Goal: Check status: Check status

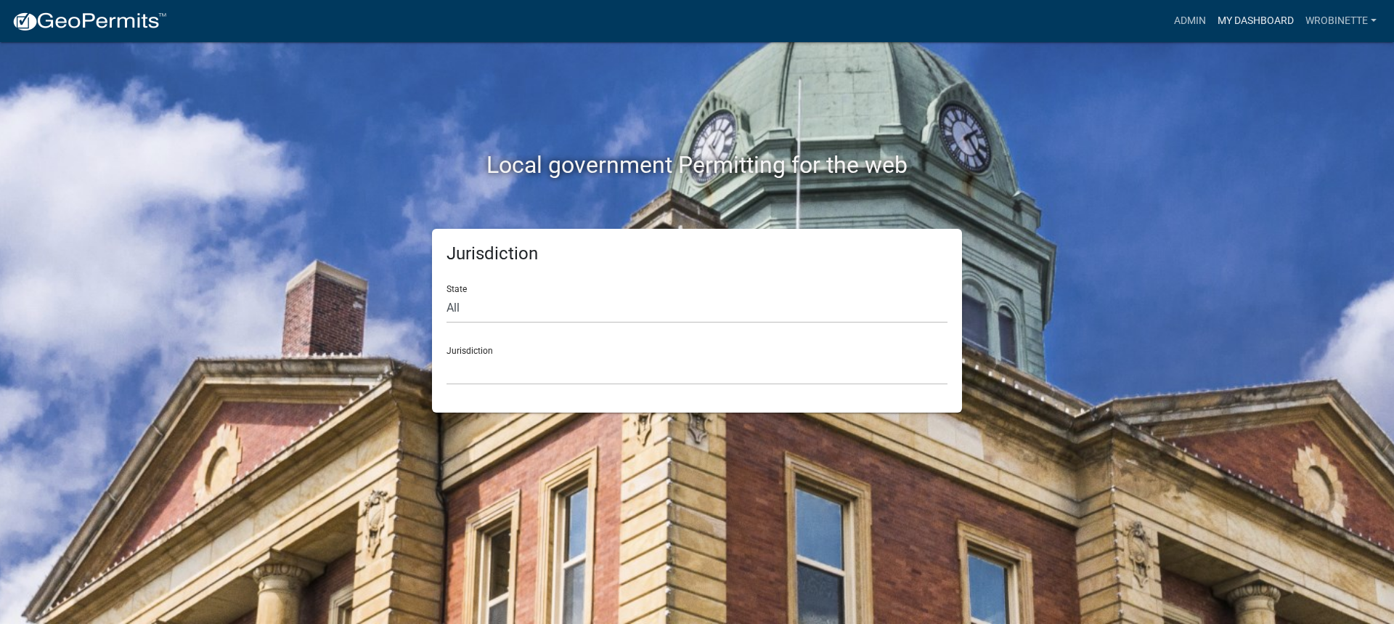
click at [1251, 18] on link "My Dashboard" at bounding box center [1256, 21] width 88 height 28
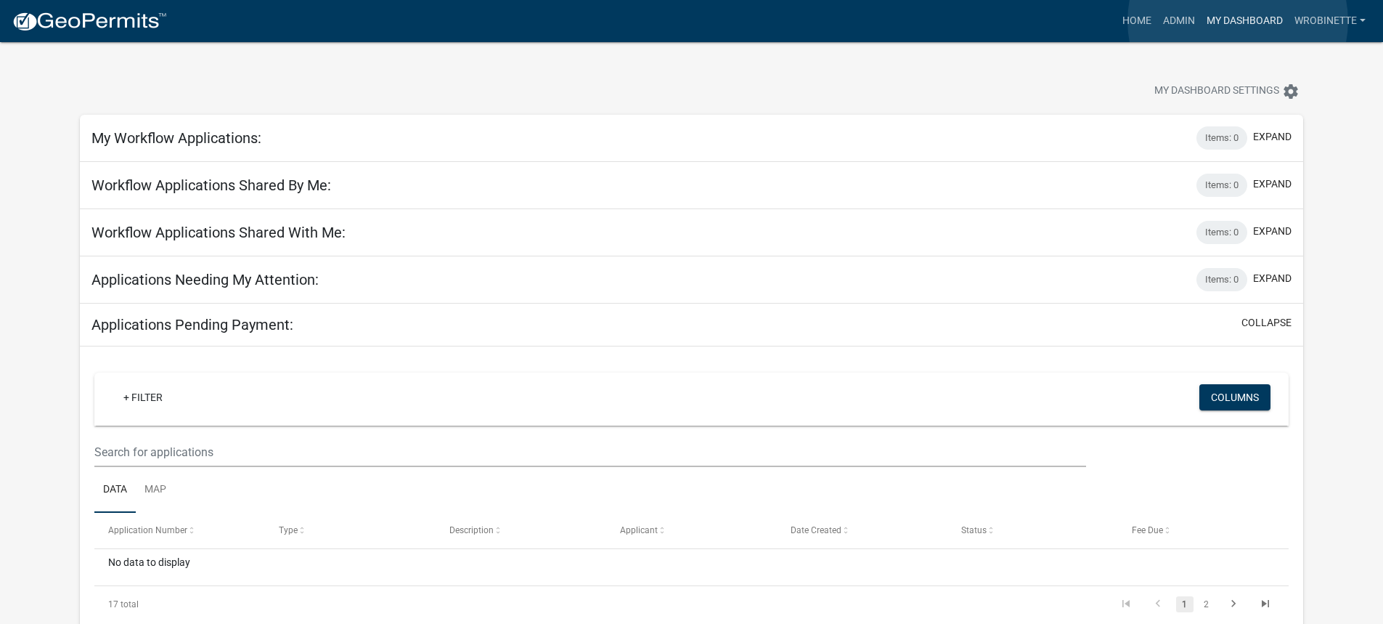
click at [1238, 21] on link "My Dashboard" at bounding box center [1245, 21] width 88 height 28
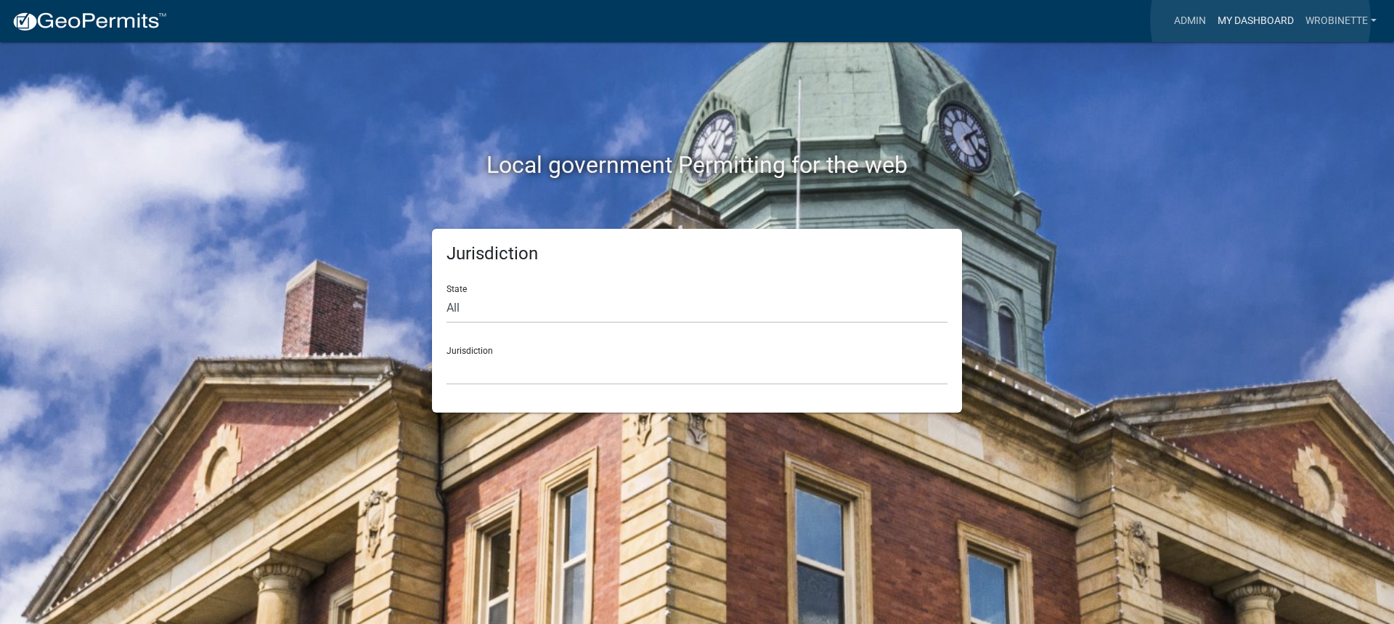
click at [1261, 20] on link "My Dashboard" at bounding box center [1256, 21] width 88 height 28
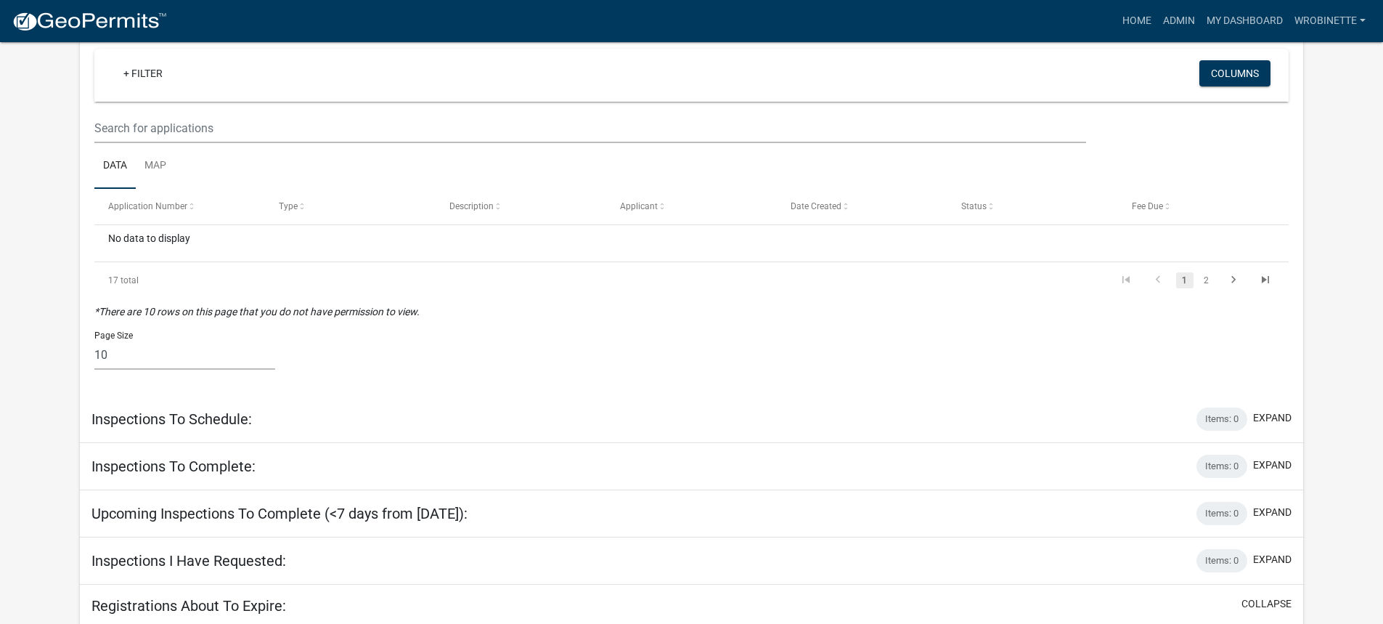
scroll to position [218, 0]
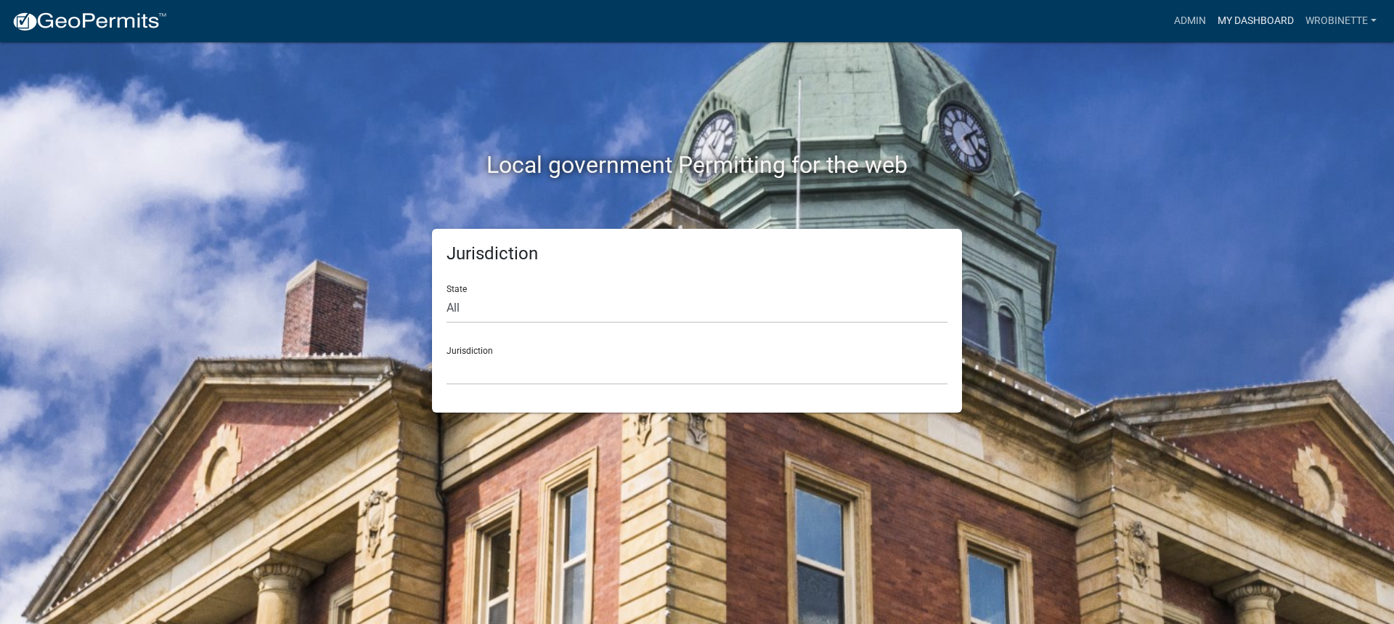
click at [1261, 23] on link "My Dashboard" at bounding box center [1256, 21] width 88 height 28
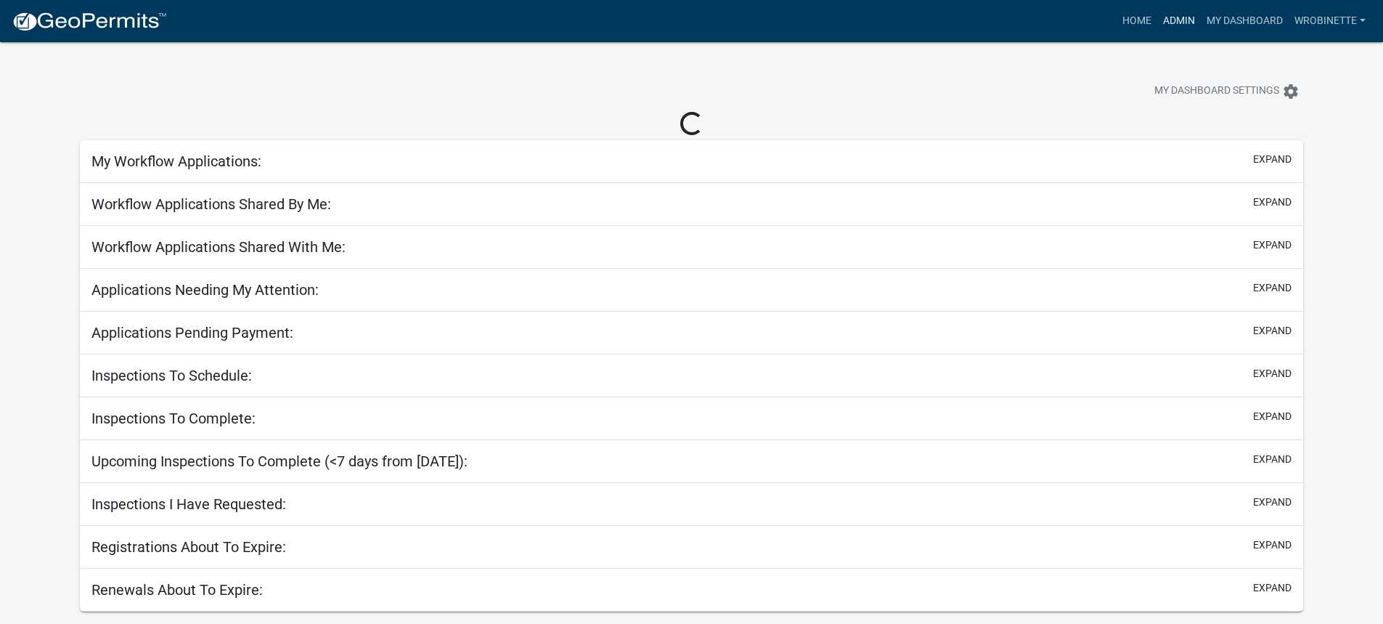
click at [1187, 23] on link "Admin" at bounding box center [1179, 21] width 44 height 28
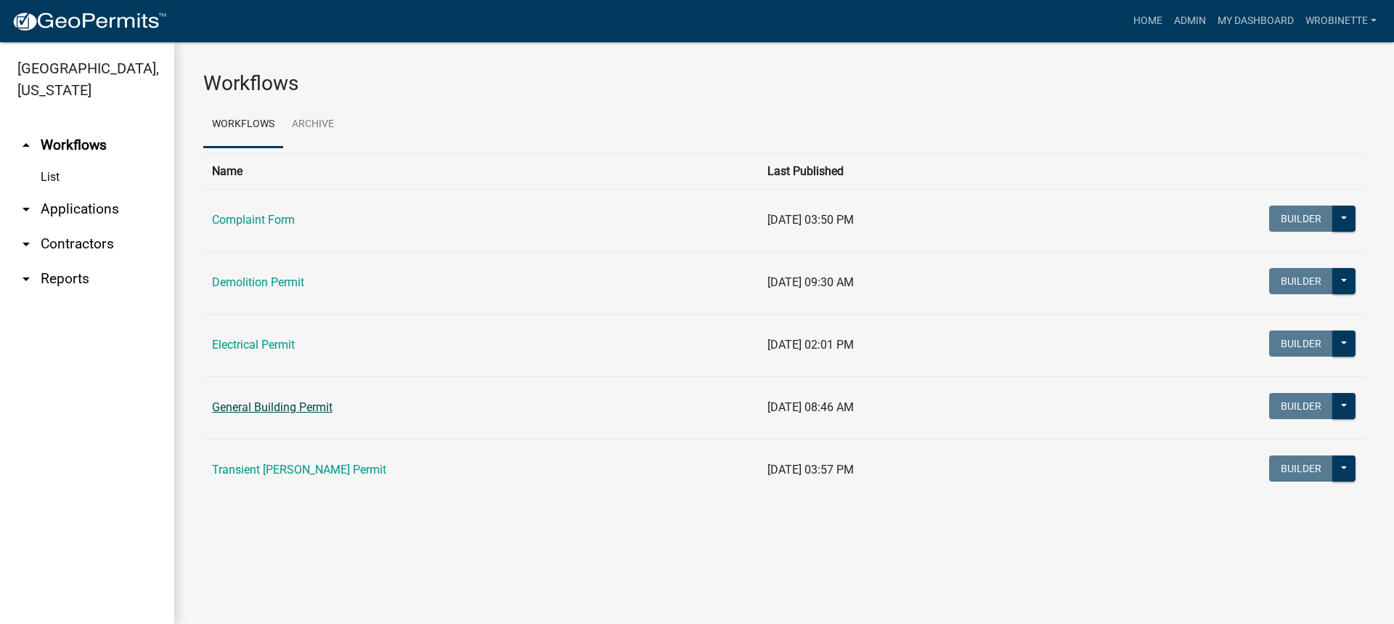
click at [264, 409] on link "General Building Permit" at bounding box center [272, 407] width 121 height 14
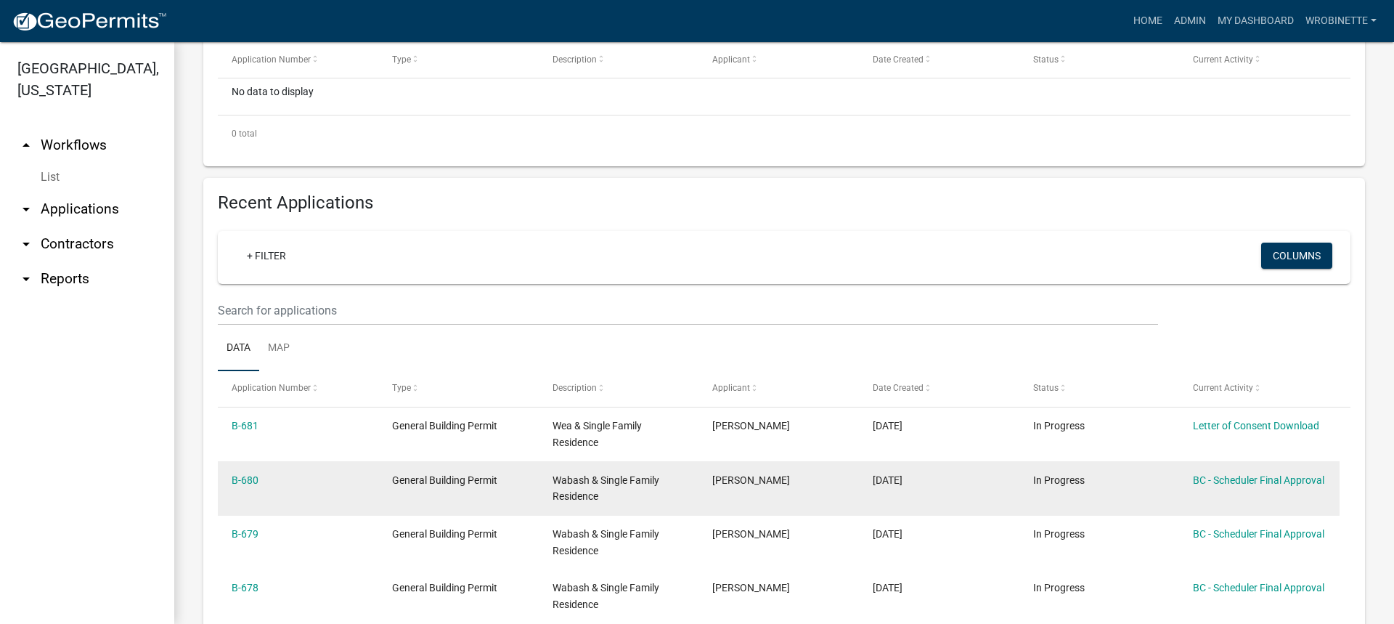
scroll to position [508, 0]
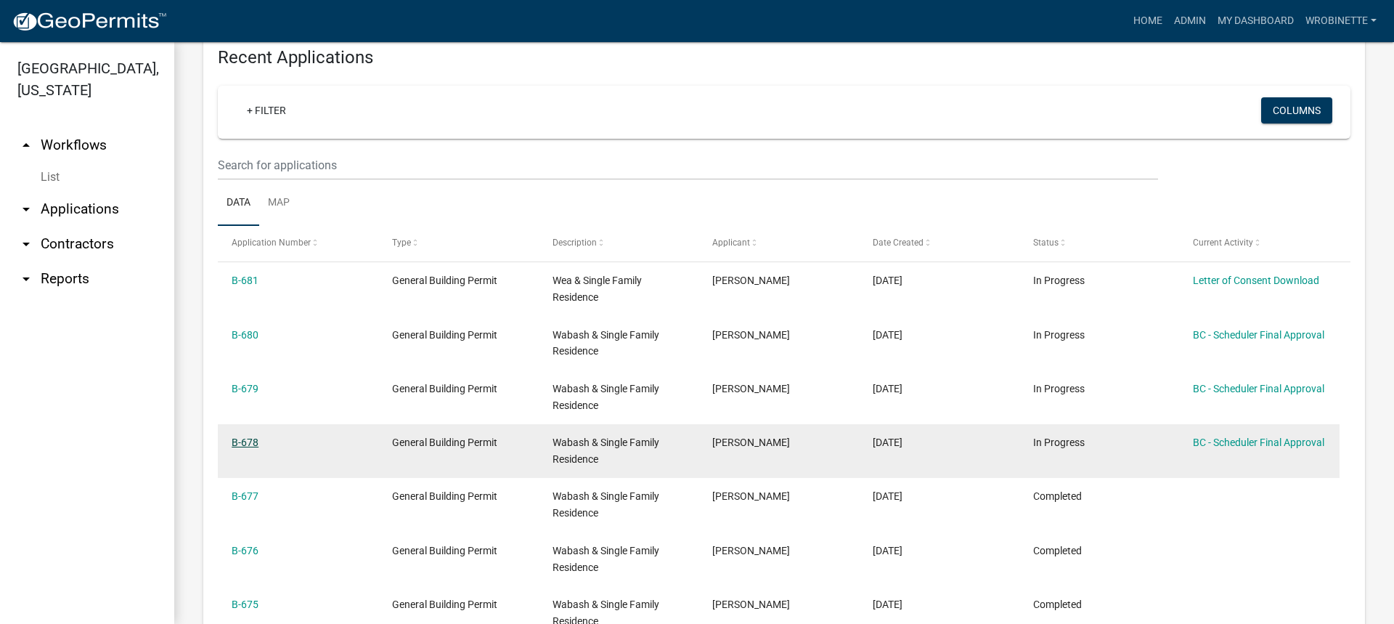
click at [247, 438] on link "B-678" at bounding box center [245, 442] width 27 height 12
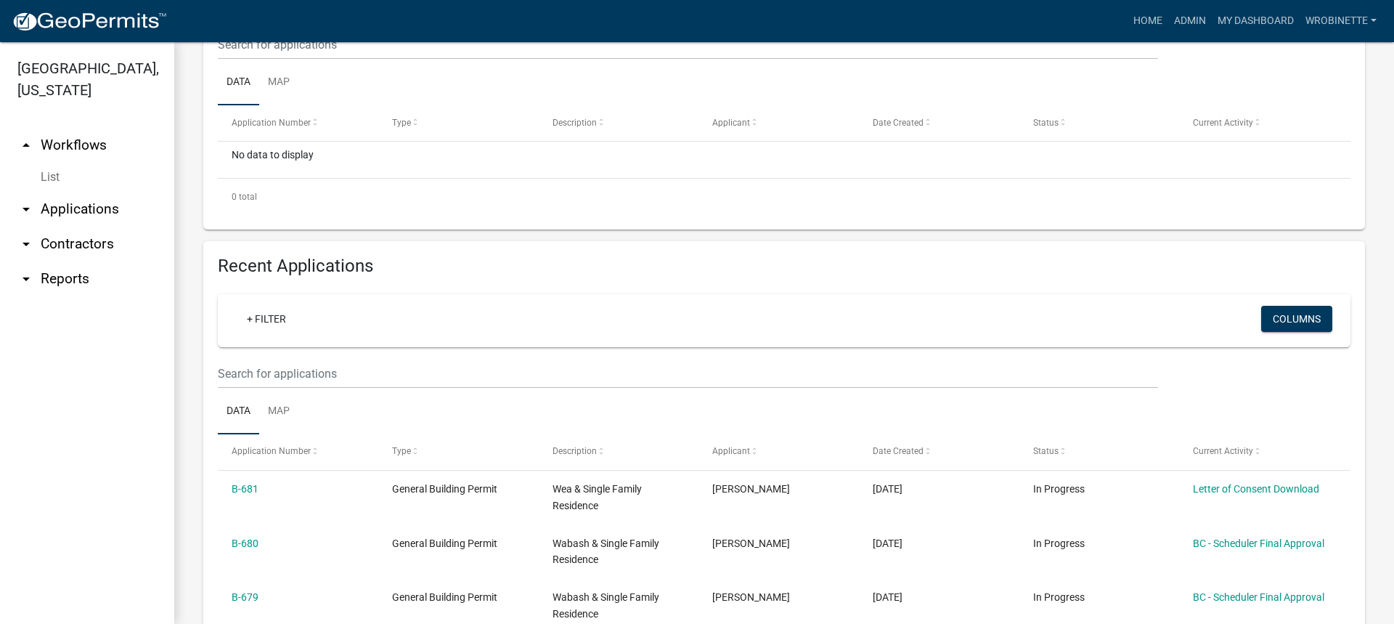
scroll to position [436, 0]
